Goal: Obtain resource: Download file/media

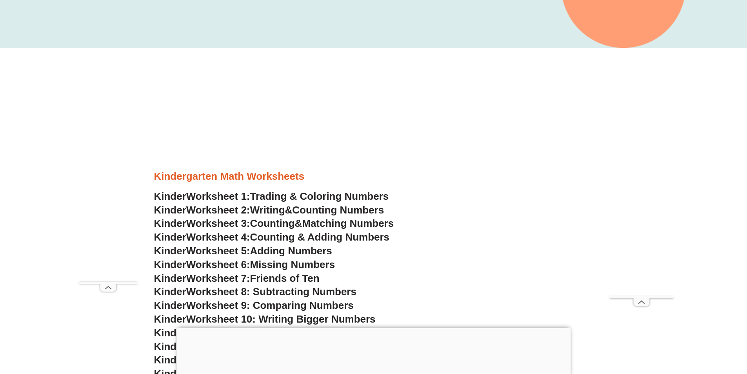
scroll to position [314, 0]
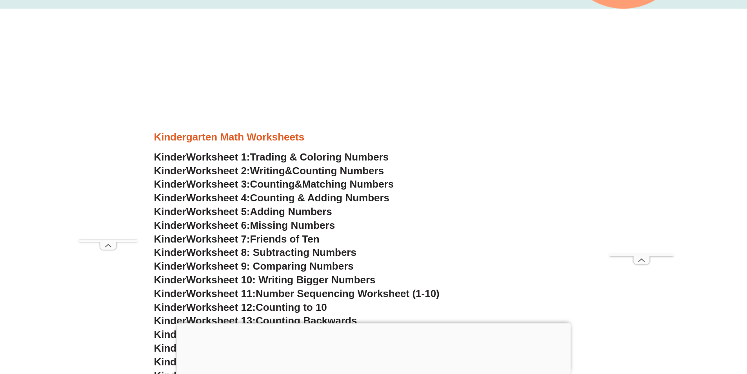
click at [297, 171] on link "Kinder Worksheet 2: Writing & Counting Numbers" at bounding box center [269, 171] width 230 height 12
click at [285, 211] on span "Adding Numbers" at bounding box center [291, 212] width 82 height 12
click at [343, 170] on span "Counting Numbers" at bounding box center [338, 171] width 92 height 12
click at [325, 155] on span "Trading & Coloring Numbers" at bounding box center [319, 157] width 139 height 12
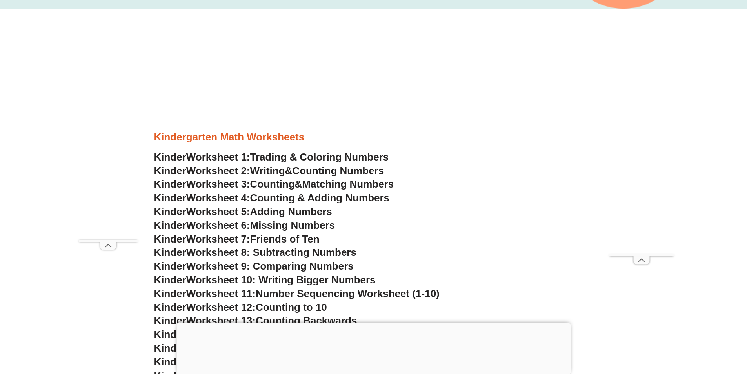
click at [323, 226] on span "Missing Numbers" at bounding box center [292, 225] width 85 height 12
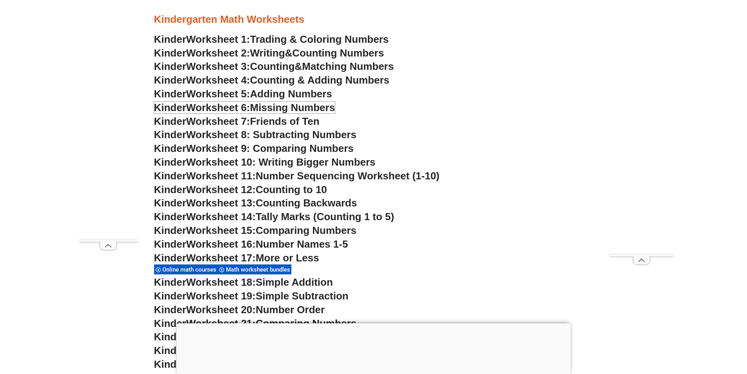
scroll to position [510, 0]
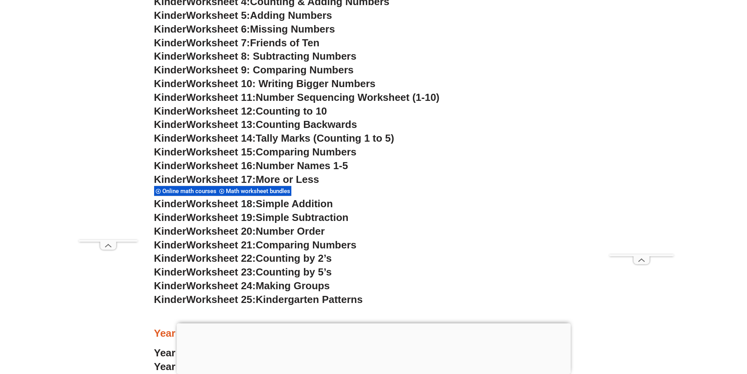
click at [227, 113] on span "Worksheet 12:" at bounding box center [220, 111] width 69 height 12
click at [314, 113] on span "Counting to 10" at bounding box center [291, 111] width 71 height 12
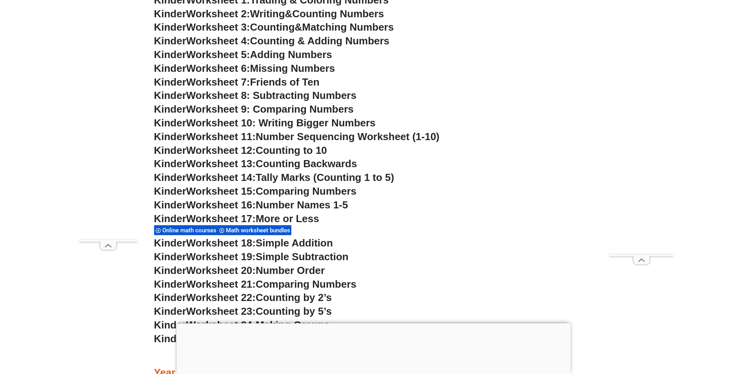
scroll to position [353, 0]
